Goal: Use online tool/utility: Utilize a website feature to perform a specific function

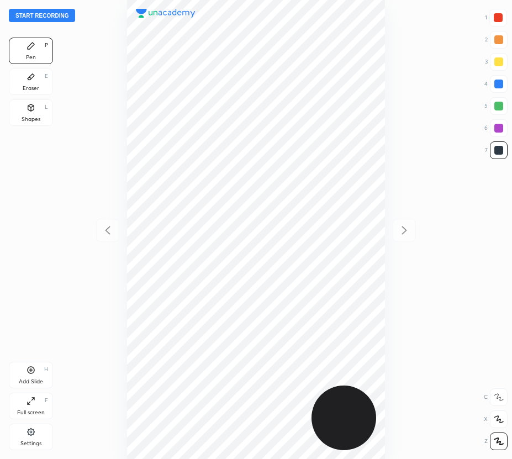
scroll to position [459, 335]
click at [492, 84] on div at bounding box center [499, 84] width 18 height 18
drag, startPoint x: 31, startPoint y: 88, endPoint x: 54, endPoint y: 108, distance: 30.2
click at [36, 98] on div "Pen P Eraser E Shapes L" at bounding box center [31, 84] width 44 height 93
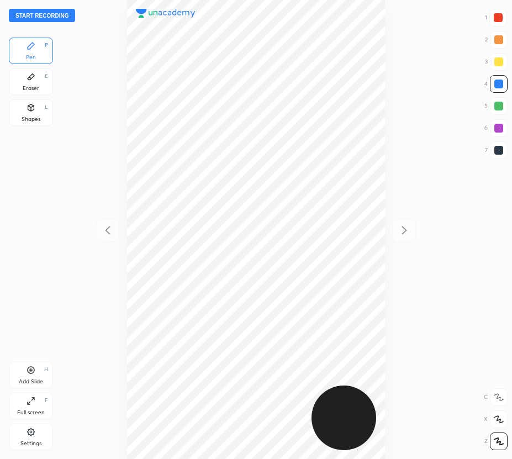
click at [499, 397] on icon at bounding box center [498, 397] width 9 height 7
click at [25, 89] on div "Eraser" at bounding box center [31, 89] width 17 height 6
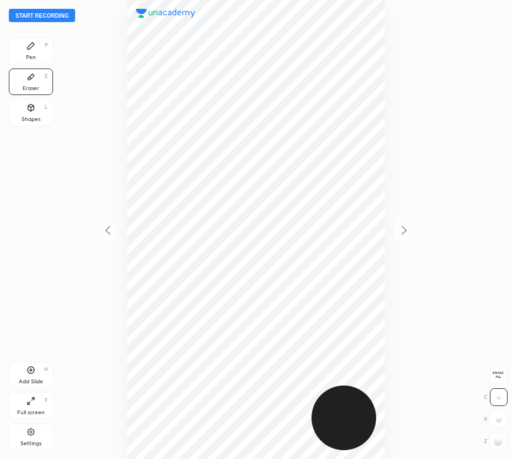
click at [496, 441] on rect at bounding box center [496, 441] width 1 height 1
click at [495, 378] on span "Erase all" at bounding box center [498, 375] width 17 height 8
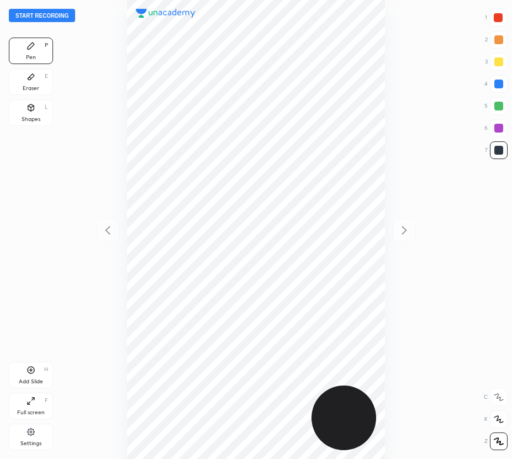
scroll to position [459, 335]
drag, startPoint x: 0, startPoint y: 0, endPoint x: 50, endPoint y: 17, distance: 52.6
click at [50, 17] on button "Start recording" at bounding box center [42, 15] width 66 height 13
click at [55, 14] on button "End recording" at bounding box center [39, 15] width 61 height 13
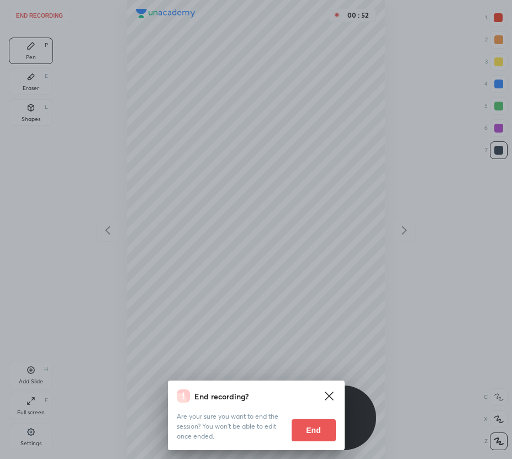
drag, startPoint x: 317, startPoint y: 433, endPoint x: 305, endPoint y: 441, distance: 14.6
click at [317, 434] on button "End" at bounding box center [314, 430] width 44 height 22
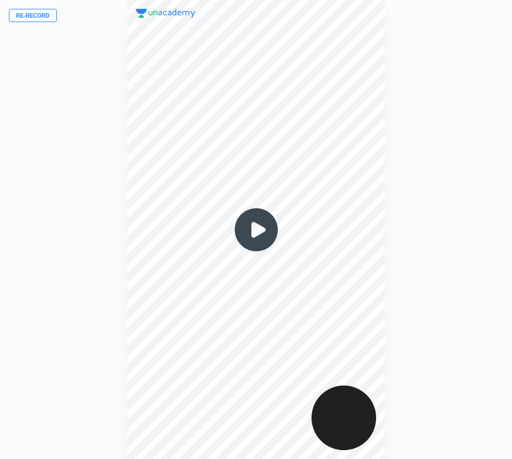
click at [42, 17] on button "Re-record" at bounding box center [33, 15] width 48 height 13
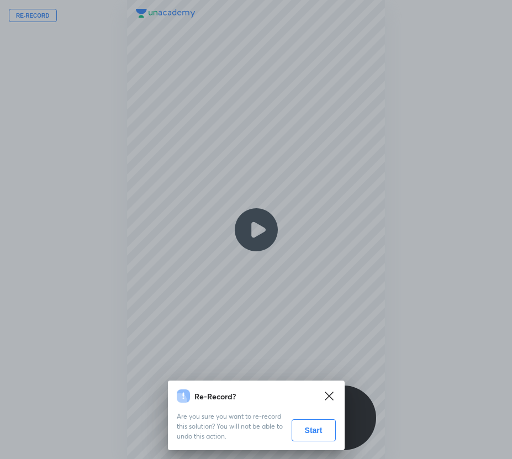
drag, startPoint x: 320, startPoint y: 432, endPoint x: 301, endPoint y: 434, distance: 19.0
click at [319, 432] on button "Start" at bounding box center [314, 430] width 44 height 22
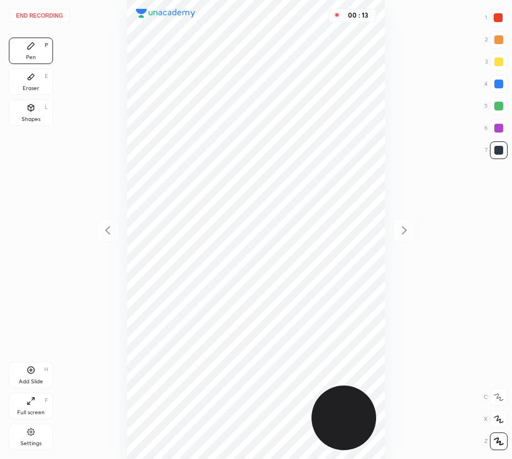
click at [43, 18] on button "End recording" at bounding box center [39, 15] width 61 height 13
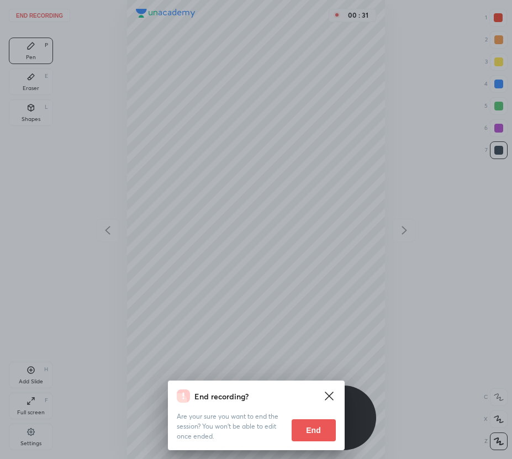
click at [319, 425] on button "End" at bounding box center [314, 430] width 44 height 22
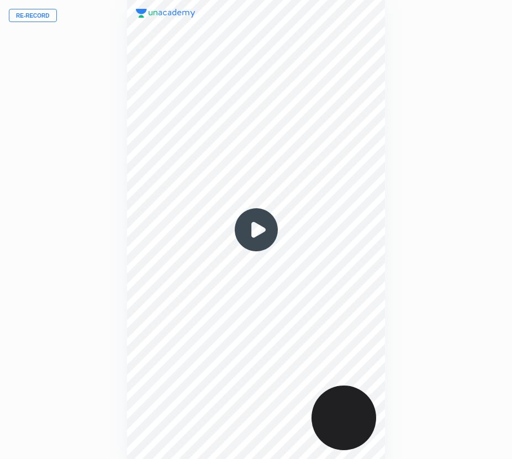
click at [36, 16] on button "Re-record" at bounding box center [33, 15] width 48 height 13
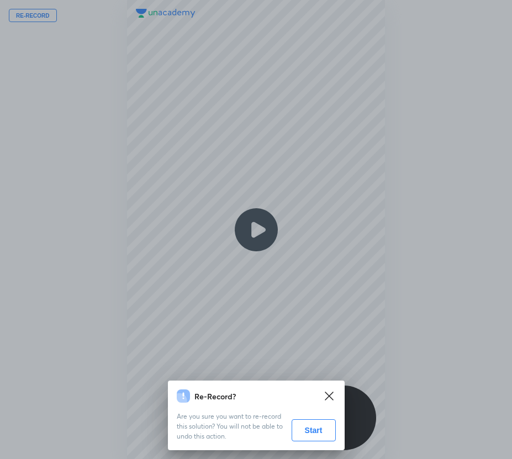
drag, startPoint x: 317, startPoint y: 432, endPoint x: 306, endPoint y: 432, distance: 11.0
click at [317, 432] on button "Start" at bounding box center [314, 430] width 44 height 22
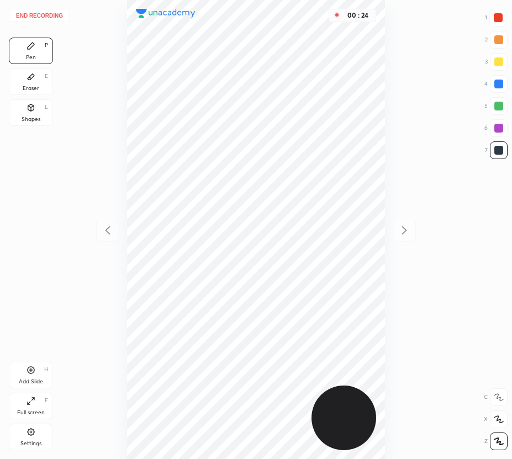
click at [48, 16] on button "End recording" at bounding box center [39, 15] width 61 height 13
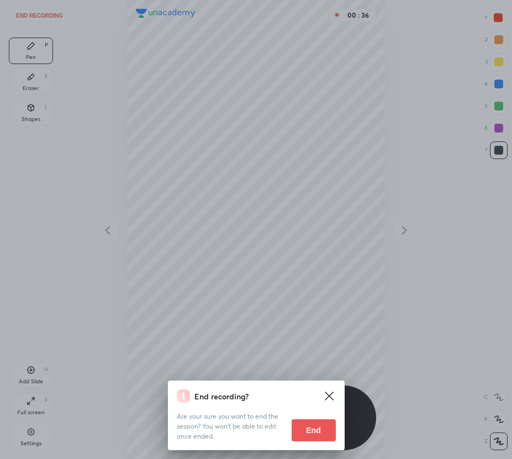
click at [308, 434] on button "End" at bounding box center [314, 430] width 44 height 22
